Goal: Information Seeking & Learning: Learn about a topic

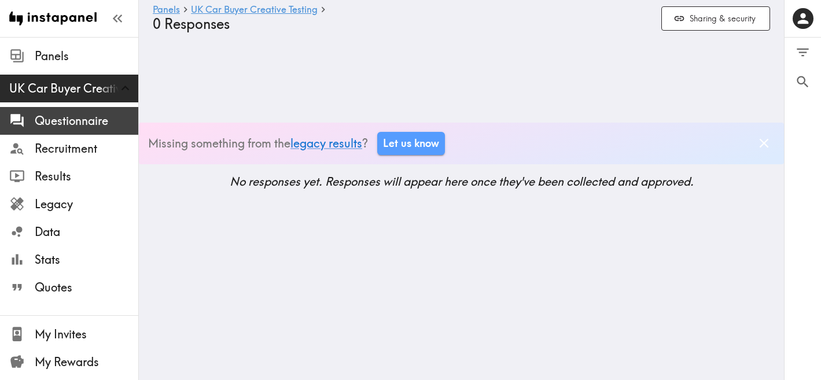
click at [66, 123] on span "Questionnaire" at bounding box center [87, 121] width 104 height 16
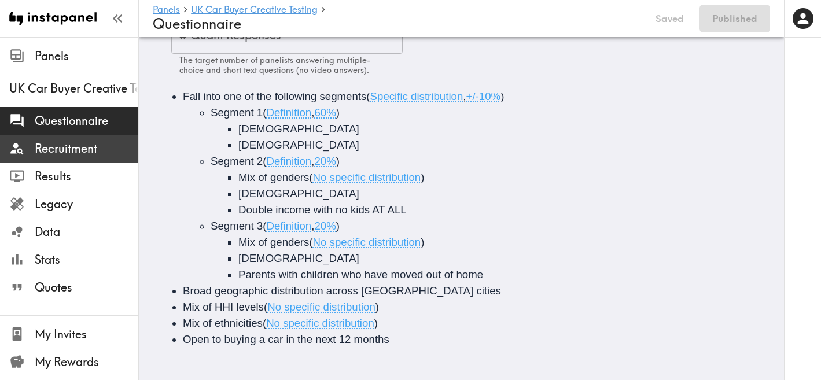
scroll to position [1, 0]
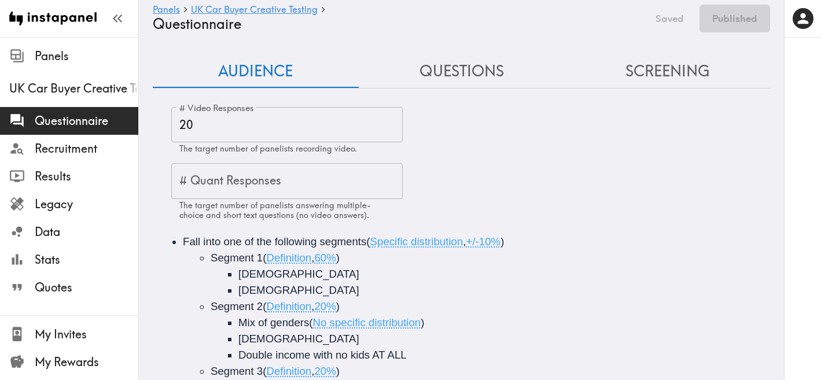
click at [450, 61] on button "Questions" at bounding box center [462, 71] width 206 height 33
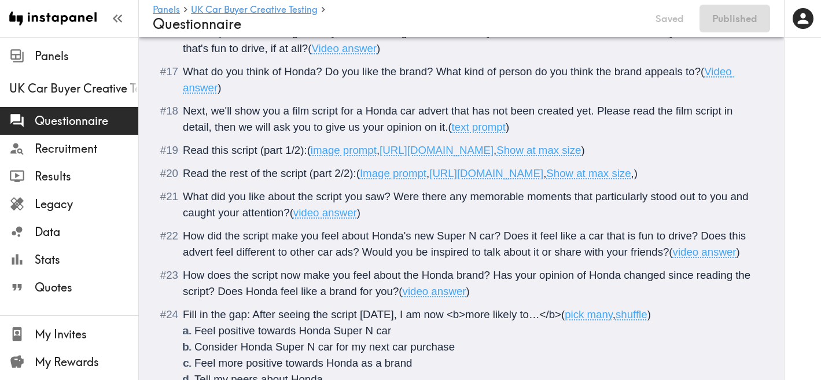
scroll to position [1500, 0]
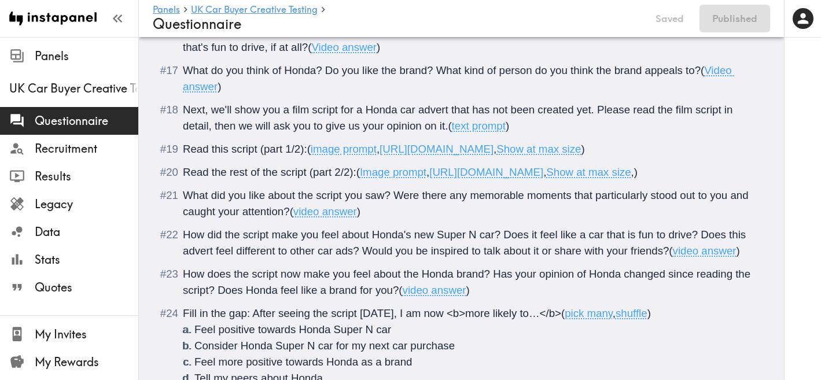
click at [494, 151] on span "[URL][DOMAIN_NAME]" at bounding box center [437, 149] width 114 height 12
click at [494, 153] on span "[URL][DOMAIN_NAME]" at bounding box center [437, 149] width 114 height 12
click at [581, 153] on span "Show at max size" at bounding box center [538, 149] width 84 height 12
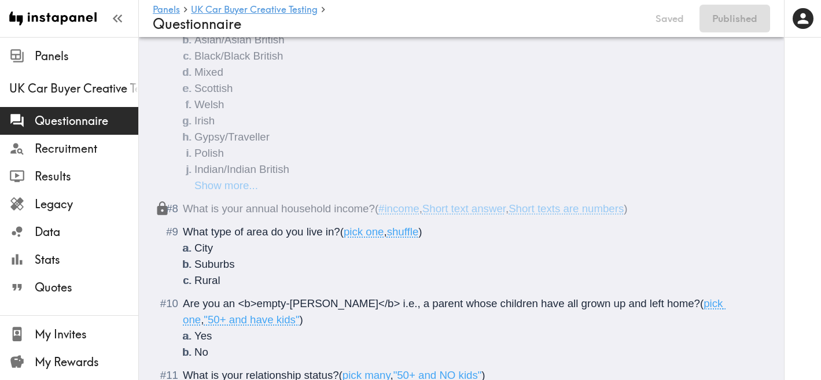
scroll to position [333, 0]
